Goal: Book appointment/travel/reservation

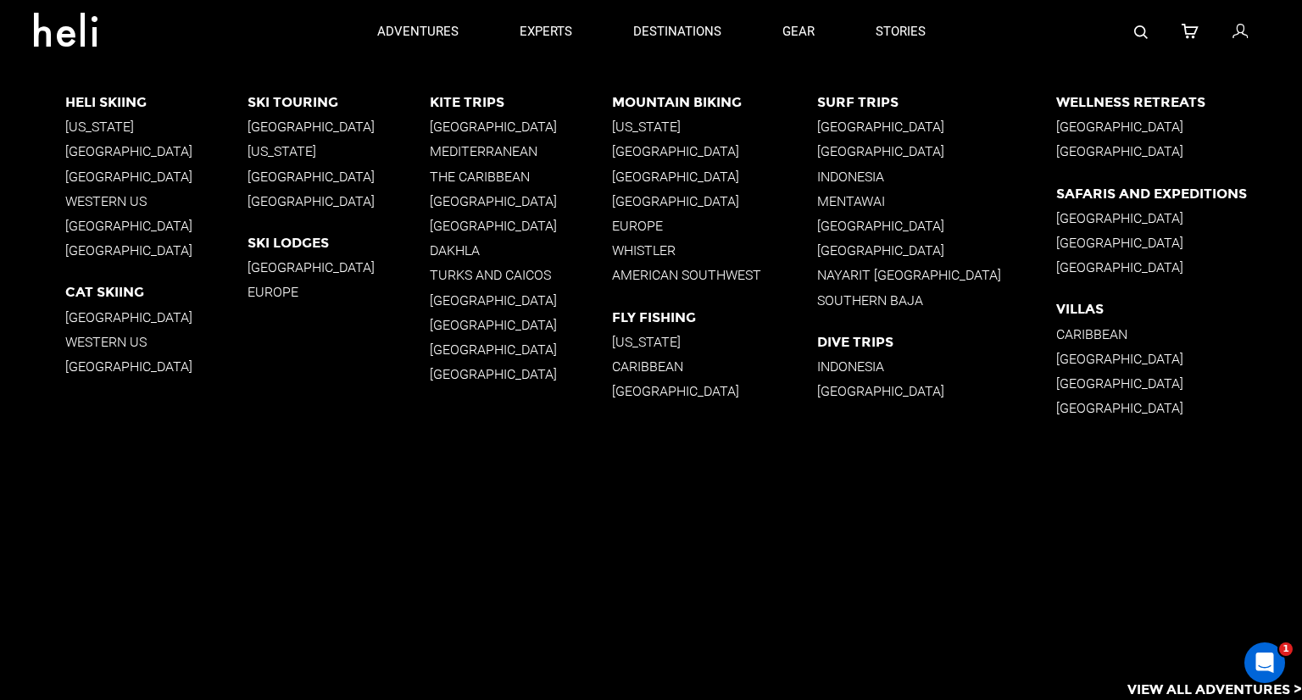
click at [114, 206] on p "Western US" at bounding box center [156, 201] width 182 height 16
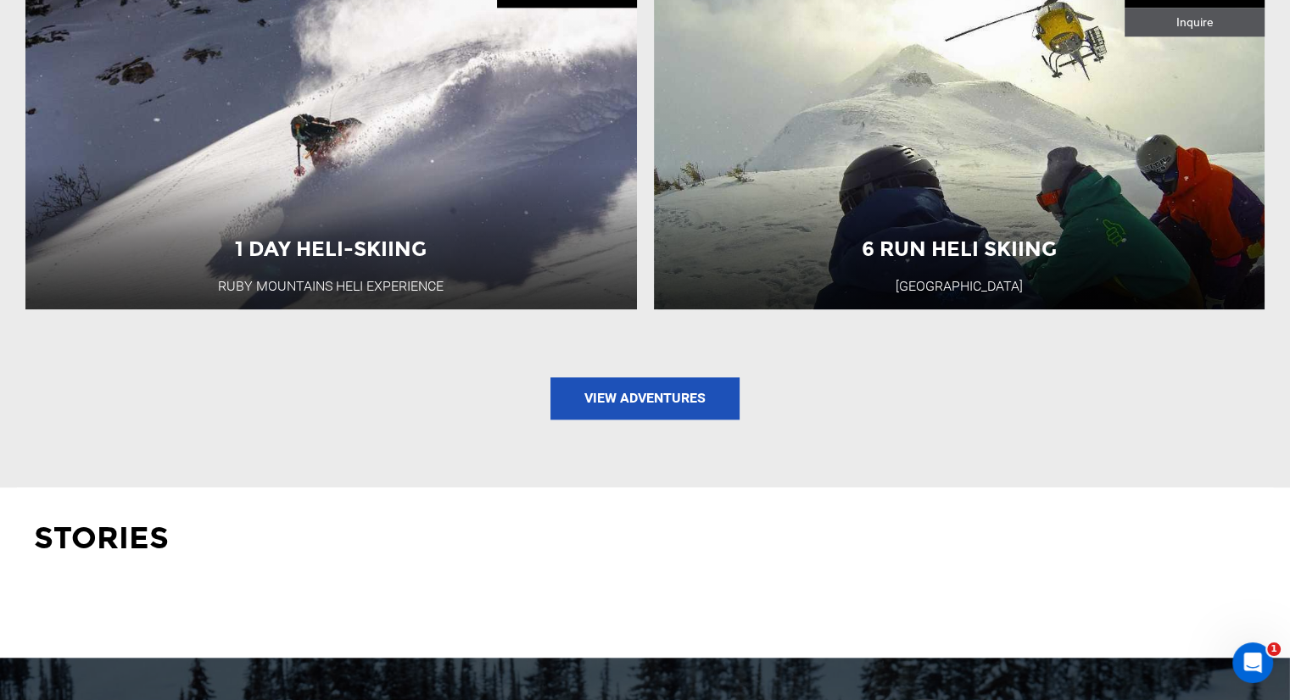
scroll to position [2120, 0]
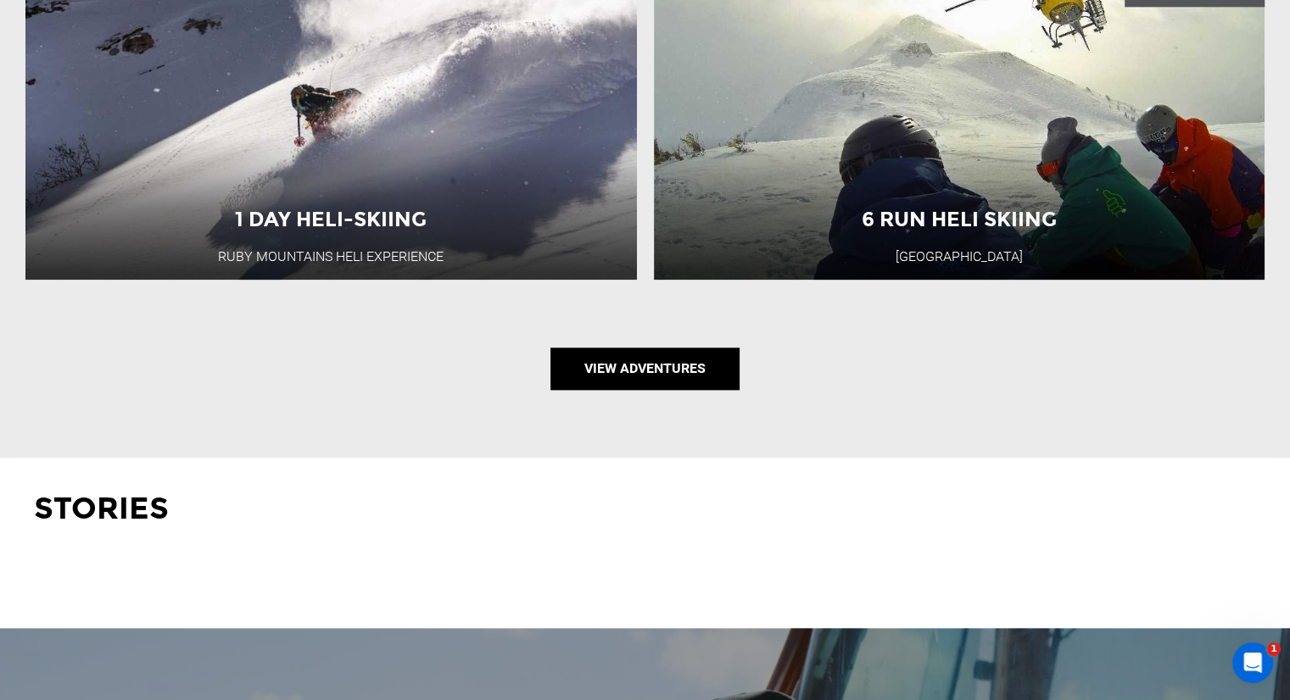
click at [653, 370] on link "View Adventures" at bounding box center [644, 369] width 189 height 42
type input "Heli Skiing"
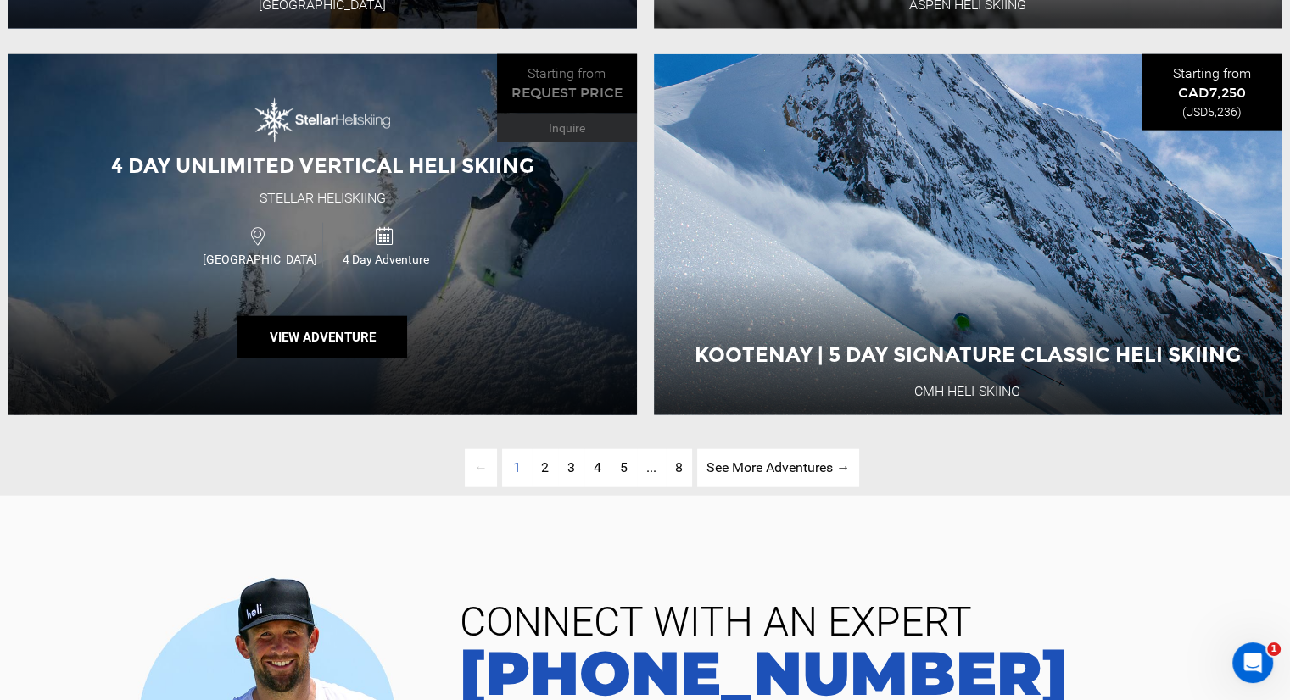
scroll to position [4121, 0]
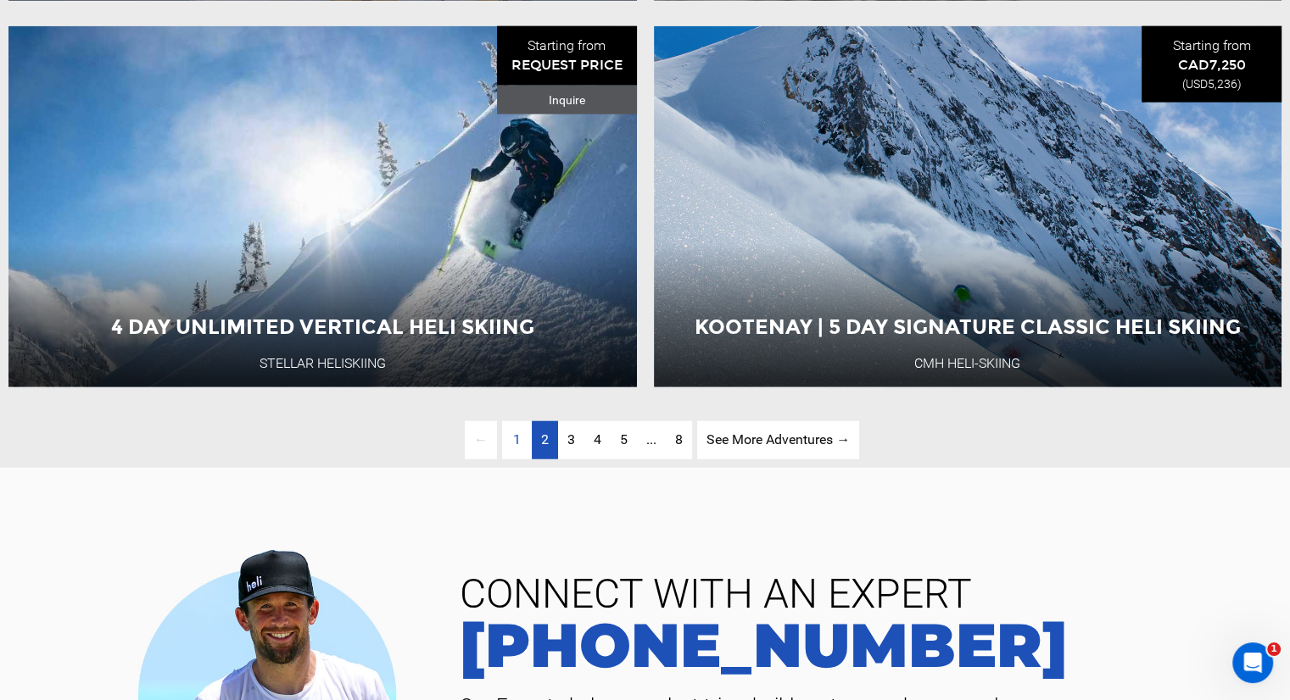
click at [535, 460] on link "page 2" at bounding box center [545, 440] width 26 height 38
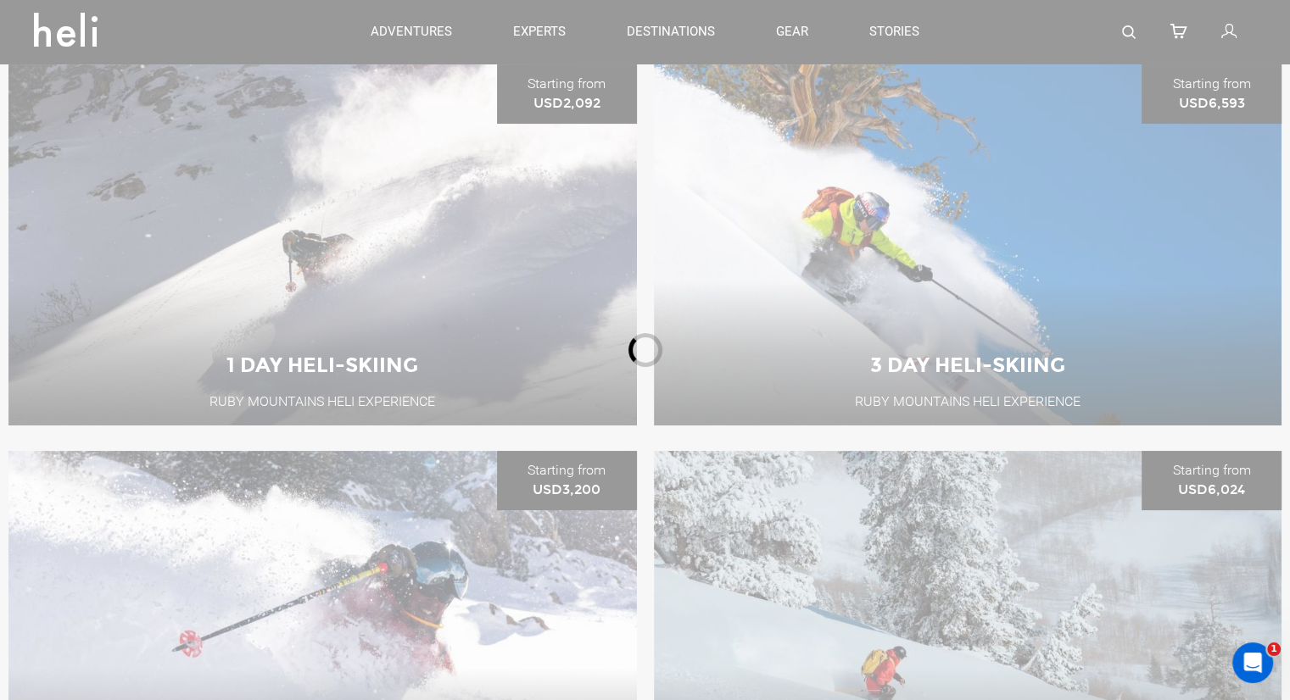
scroll to position [201, 0]
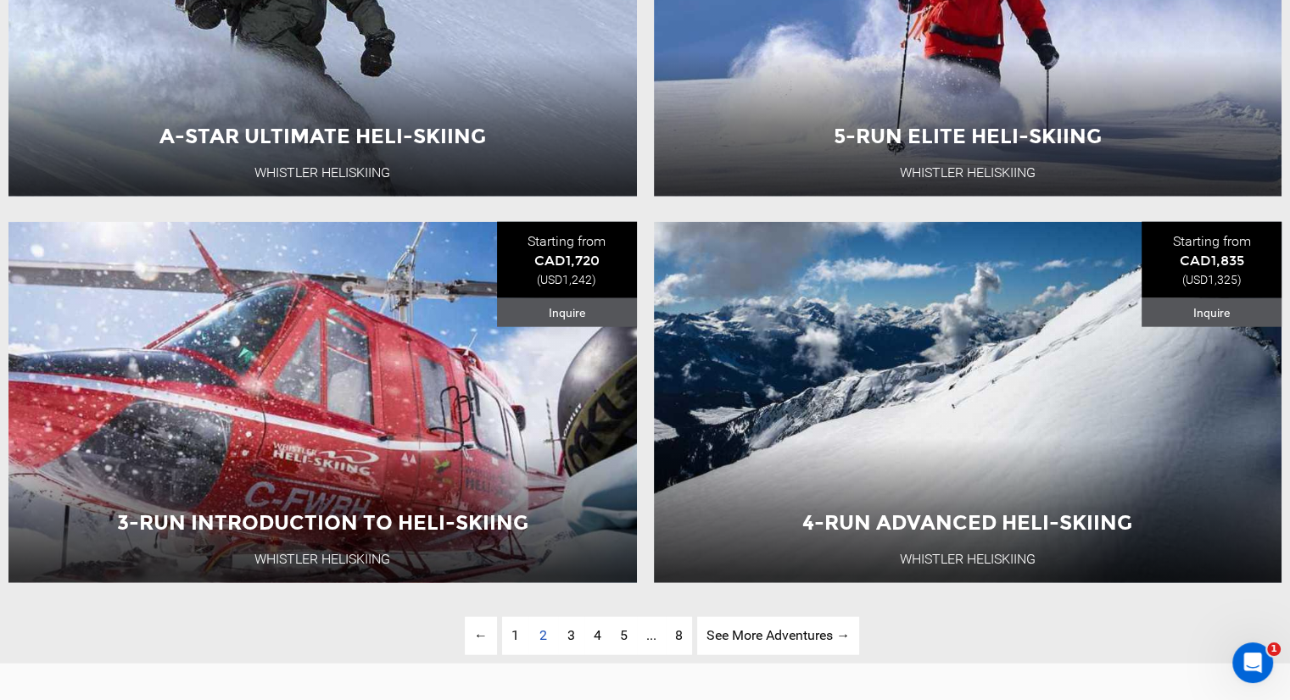
scroll to position [4101, 0]
